Goal: Task Accomplishment & Management: Complete application form

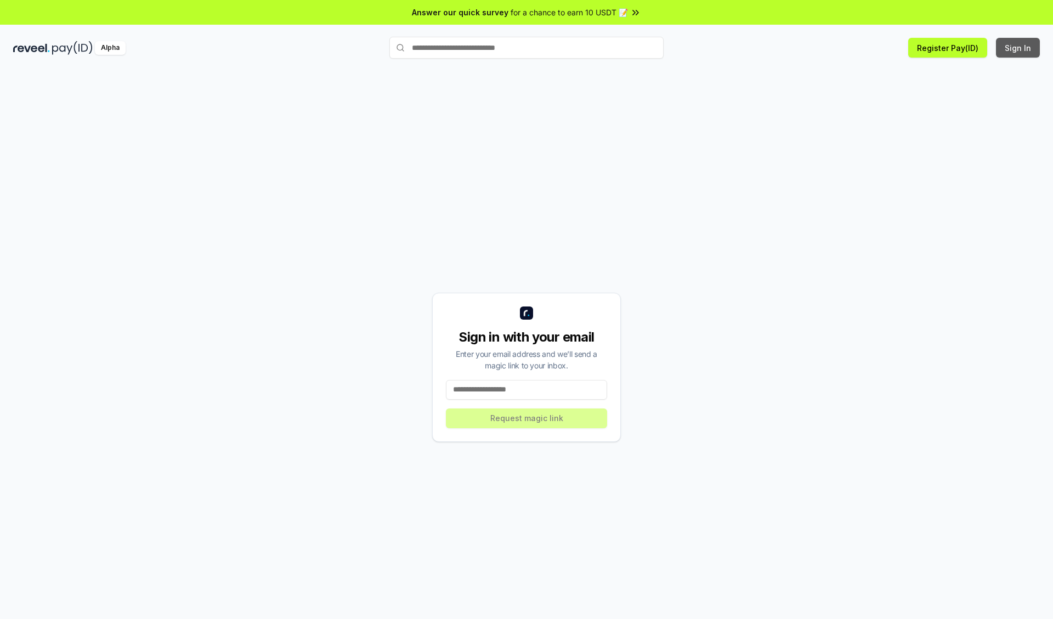
click at [1018, 48] on button "Sign In" at bounding box center [1018, 48] width 44 height 20
type input "**********"
click at [526, 418] on button "Request magic link" at bounding box center [526, 419] width 161 height 20
